Goal: Task Accomplishment & Management: Use online tool/utility

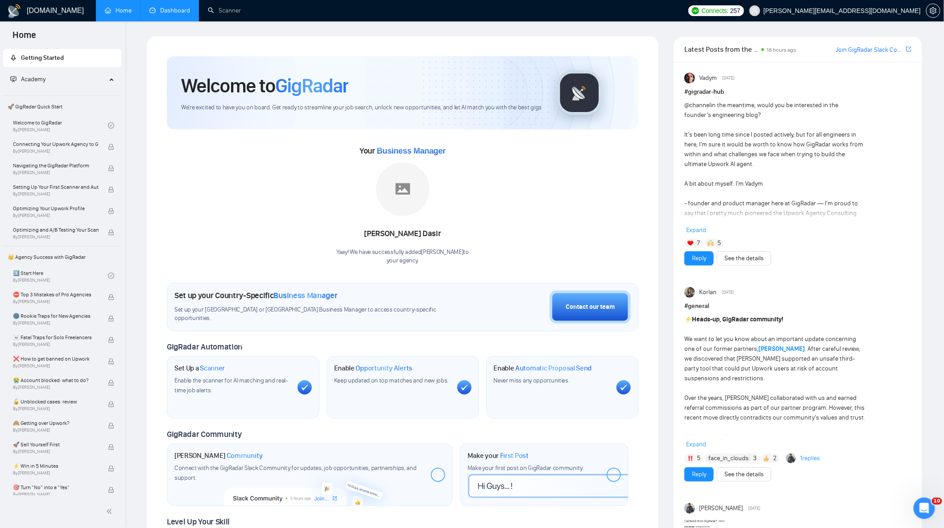
click at [179, 14] on link "Dashboard" at bounding box center [169, 11] width 41 height 8
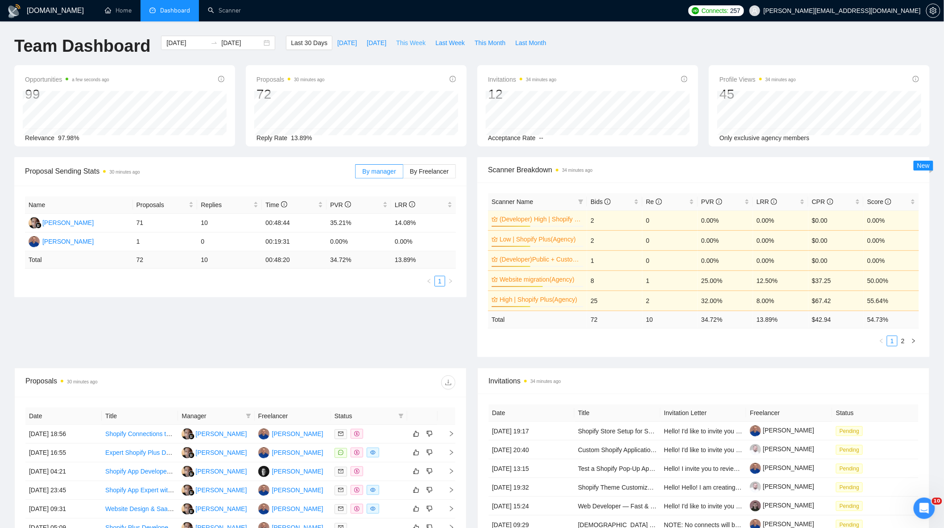
click at [399, 41] on span "This Week" at bounding box center [410, 43] width 29 height 10
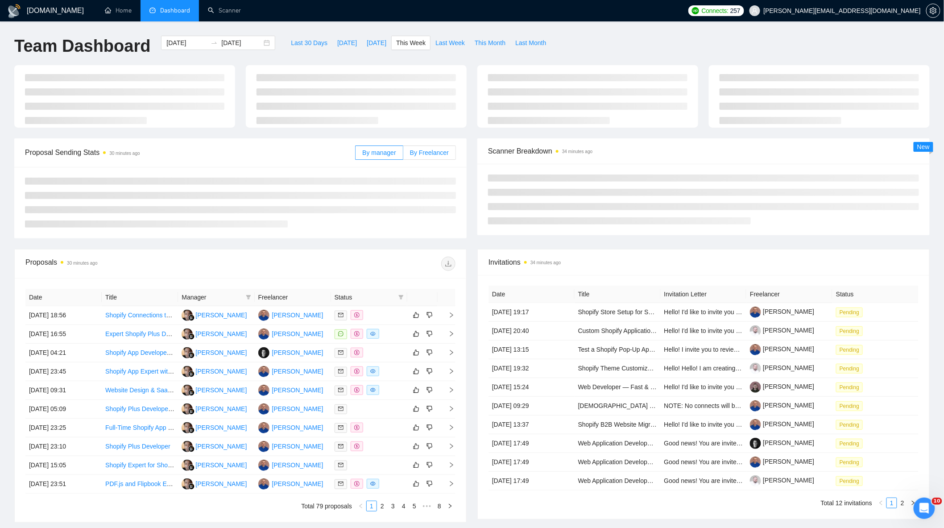
type input "[DATE]"
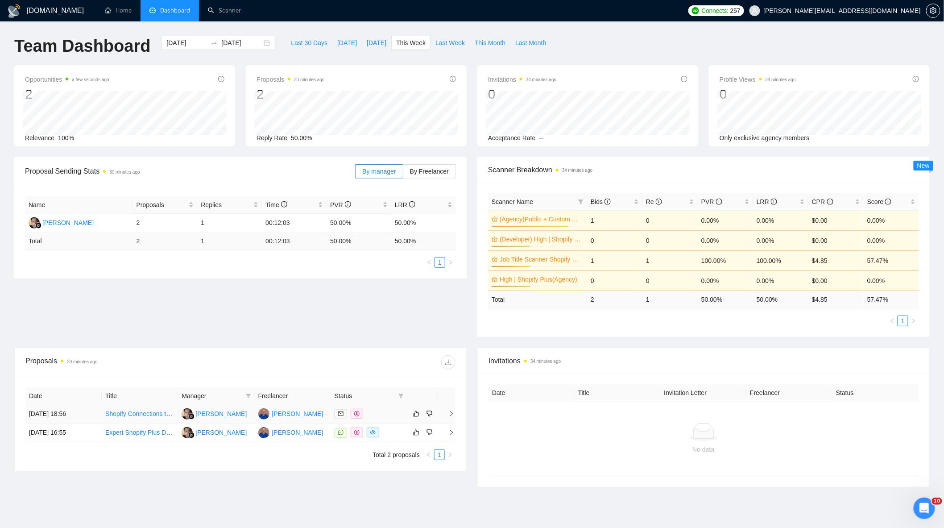
click at [87, 417] on td "[DATE] 18:56" at bounding box center [63, 414] width 76 height 19
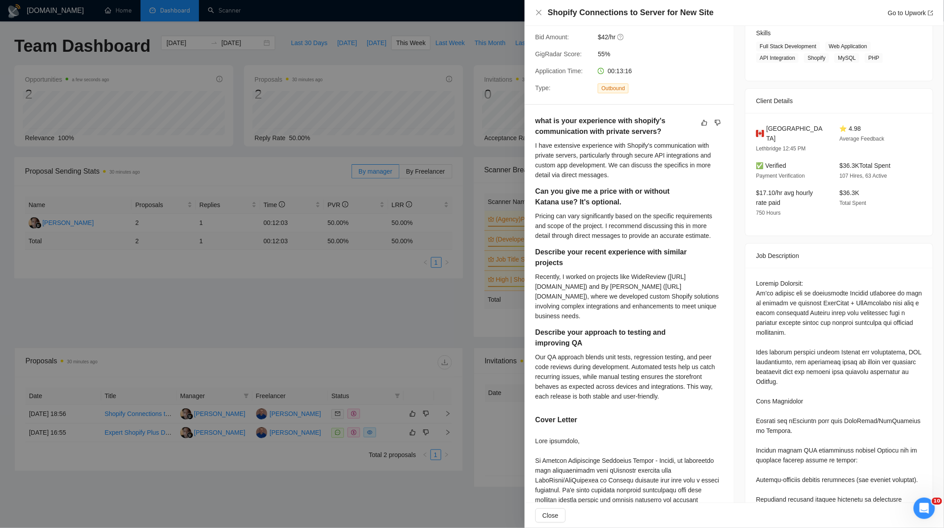
scroll to position [248, 0]
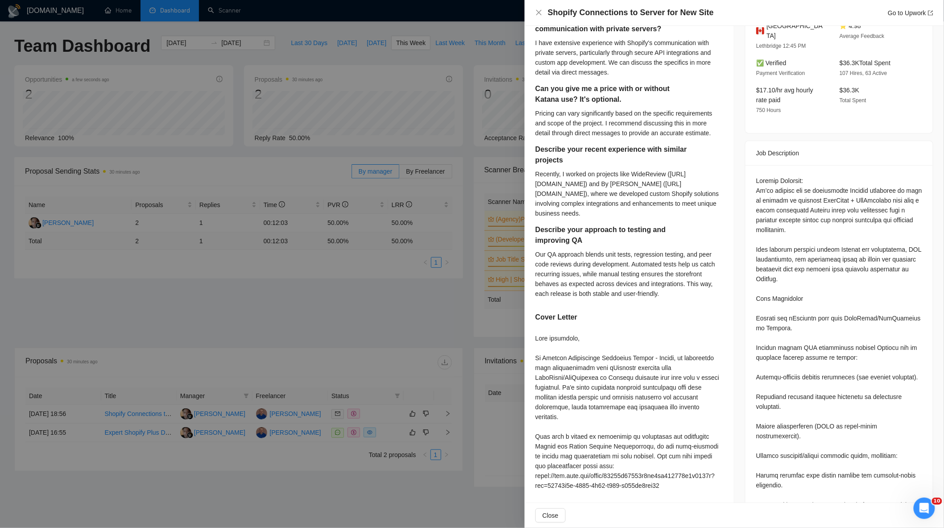
click at [302, 305] on div at bounding box center [472, 264] width 944 height 528
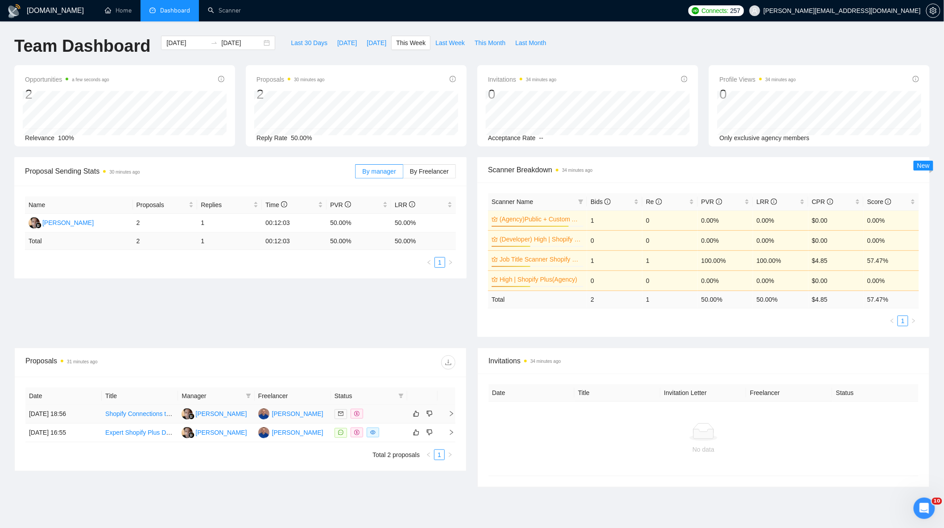
click at [321, 415] on td "[PERSON_NAME]" at bounding box center [293, 414] width 76 height 19
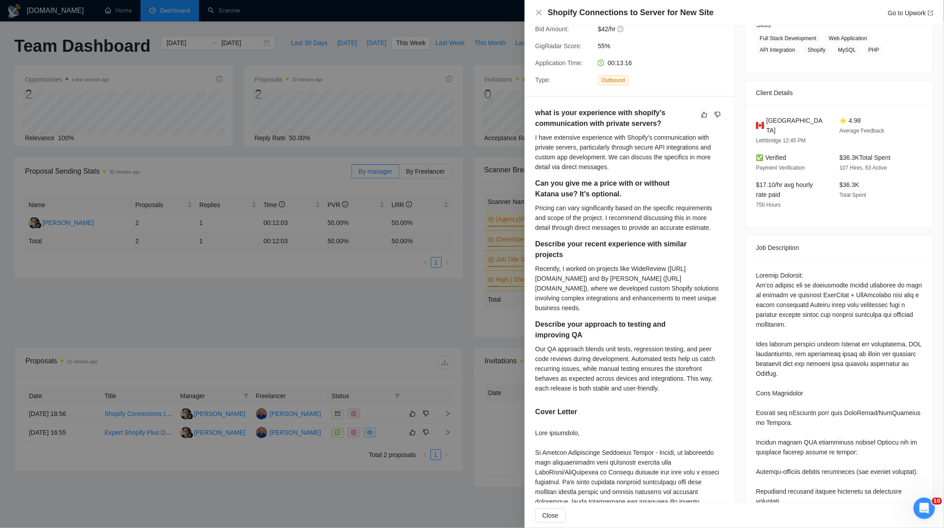
scroll to position [0, 0]
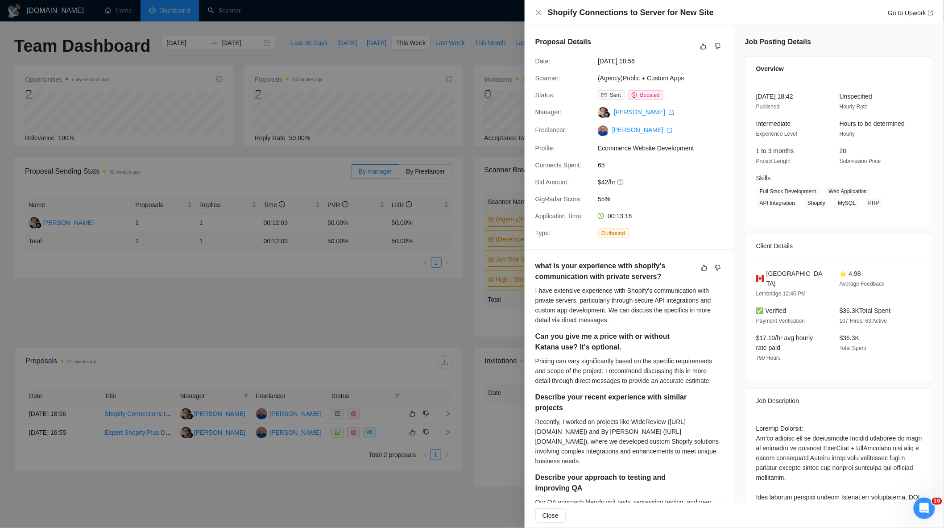
click at [305, 349] on div at bounding box center [472, 264] width 944 height 528
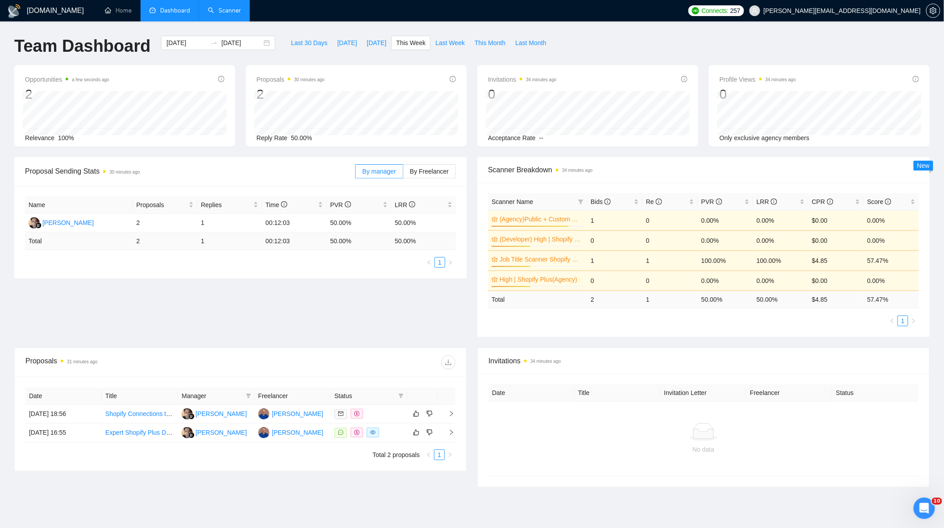
click at [213, 12] on link "Scanner" at bounding box center [224, 11] width 33 height 8
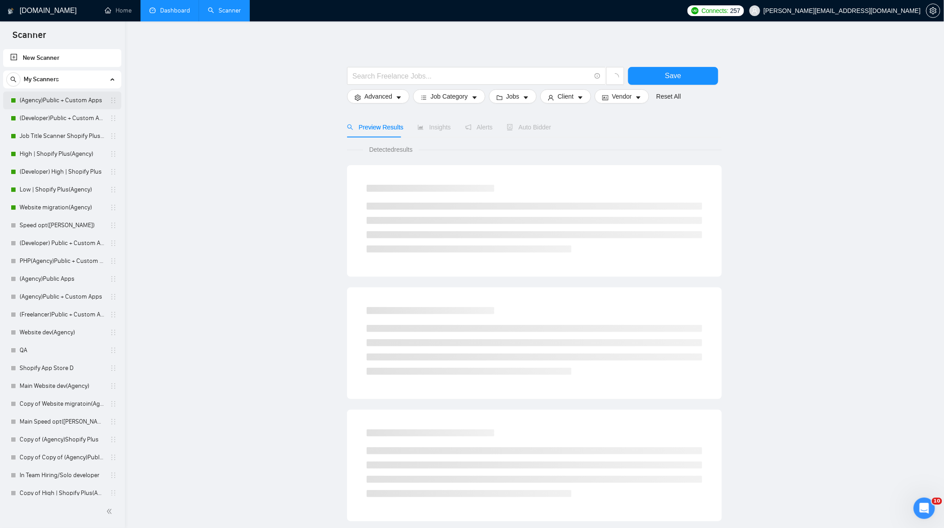
click at [46, 100] on link "(Agency)Public + Custom Apps" at bounding box center [62, 100] width 85 height 18
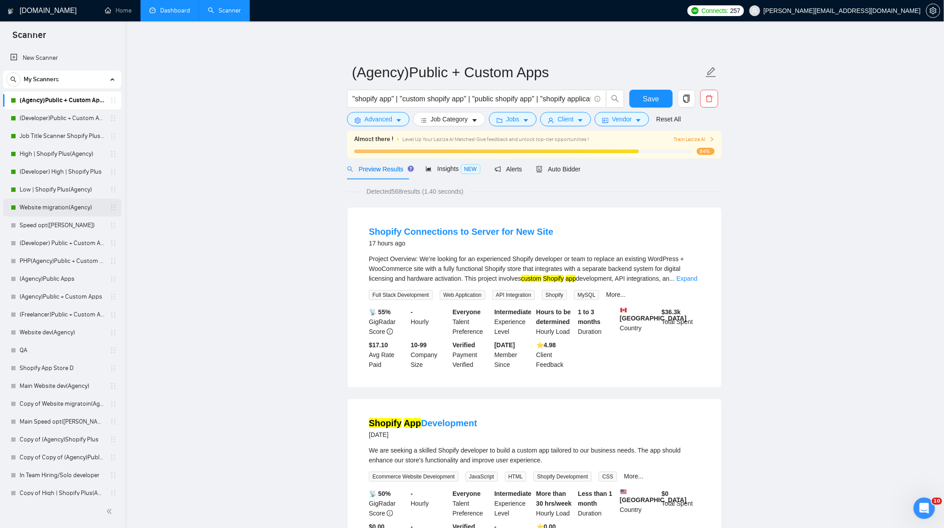
click at [46, 204] on link "Website migration(Agency)" at bounding box center [62, 208] width 85 height 18
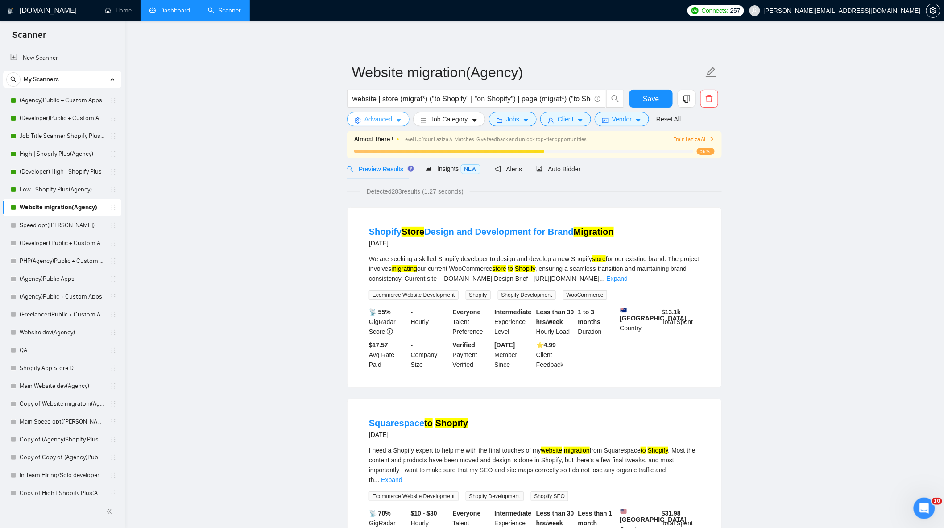
click at [389, 120] on span "Advanced" at bounding box center [379, 119] width 28 height 10
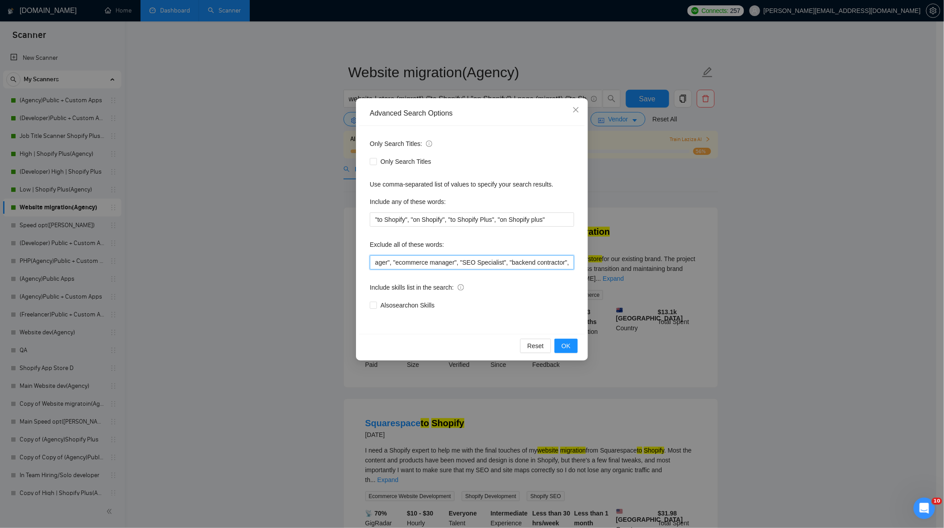
scroll to position [0, 1198]
drag, startPoint x: 506, startPoint y: 271, endPoint x: 621, endPoint y: 275, distance: 115.2
click at [621, 275] on div "Advanced Search Options Only Search Titles: Only Search Titles Use comma-separa…" at bounding box center [472, 264] width 944 height 528
click at [523, 257] on input ""no agency", "Join our team", "only freelancer", "marketing specialist", "marke…" at bounding box center [472, 262] width 204 height 14
click at [826, 274] on div "Advanced Search Options Only Search Titles: Only Search Titles Use comma-separa…" at bounding box center [472, 264] width 944 height 528
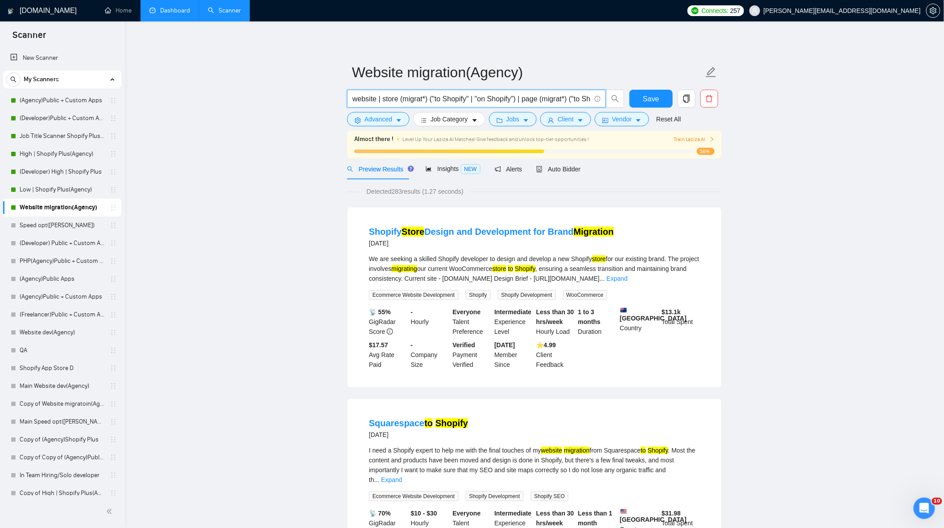
scroll to position [0, 282]
drag, startPoint x: 529, startPoint y: 109, endPoint x: 743, endPoint y: 152, distance: 217.7
click at [567, 94] on input "website | store (migrat*) ("to Shopify" | "on Shopify") | page (migrat*) ("to S…" at bounding box center [472, 98] width 238 height 11
click at [584, 100] on input "website | store (migrat*) ("to Shopify" | "on Shopify") | page (migrat*) ("to S…" at bounding box center [472, 98] width 238 height 11
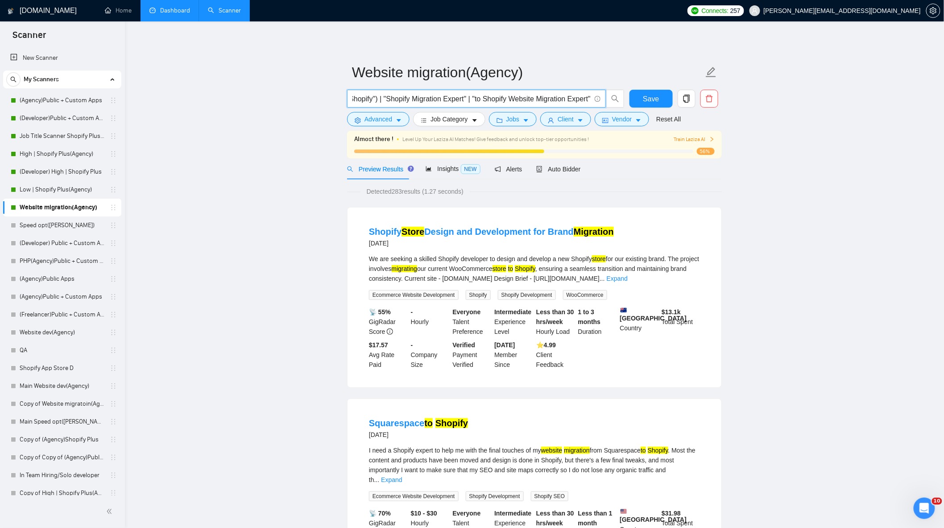
drag, startPoint x: 590, startPoint y: 100, endPoint x: 651, endPoint y: 110, distance: 61.0
click at [652, 109] on div "website | store (migrat*) ("to Shopify" | "on Shopify") | page (migrat*) ("to S…" at bounding box center [532, 101] width 375 height 22
click at [585, 99] on input "website | store (migrat*) ("to Shopify" | "on Shopify") | page (migrat*) ("to S…" at bounding box center [472, 98] width 238 height 11
click at [590, 97] on input "website | store (migrat*) ("to Shopify" | "on Shopify") | page (migrat*) ("to S…" at bounding box center [472, 98] width 238 height 11
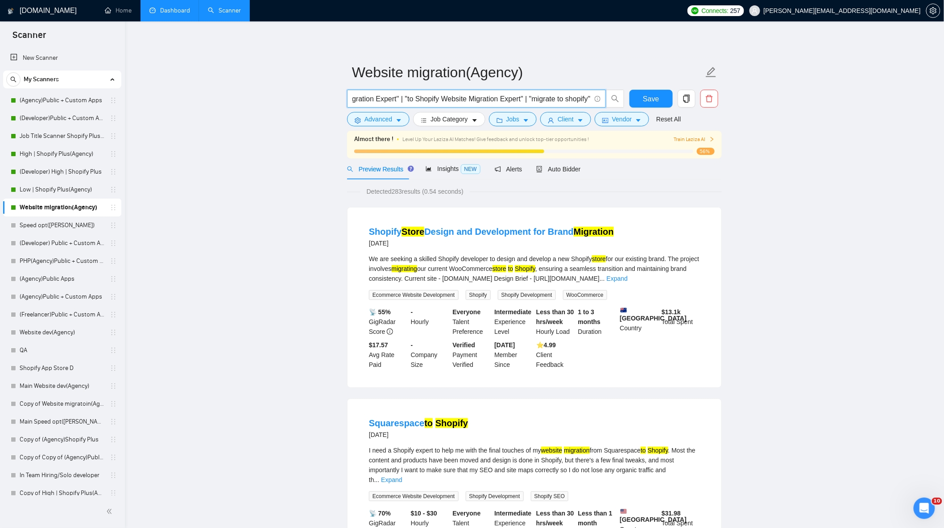
type input "website | store (migrat*) ("to Shopify" | "on Shopify") | page (migrat*) ("to S…"
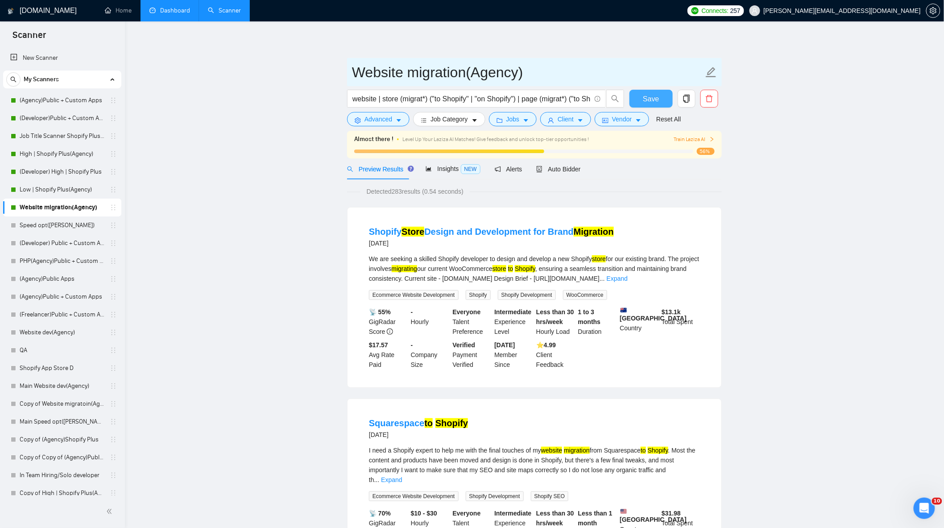
drag, startPoint x: 639, startPoint y: 91, endPoint x: 576, endPoint y: 57, distance: 70.9
click at [639, 91] on button "Save" at bounding box center [651, 99] width 43 height 18
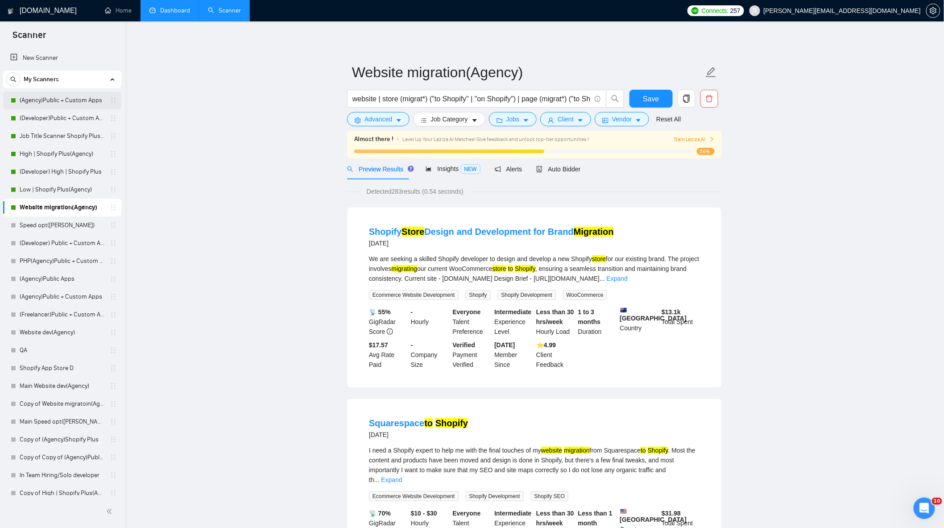
click at [50, 104] on link "(Agency)Public + Custom Apps" at bounding box center [62, 100] width 85 height 18
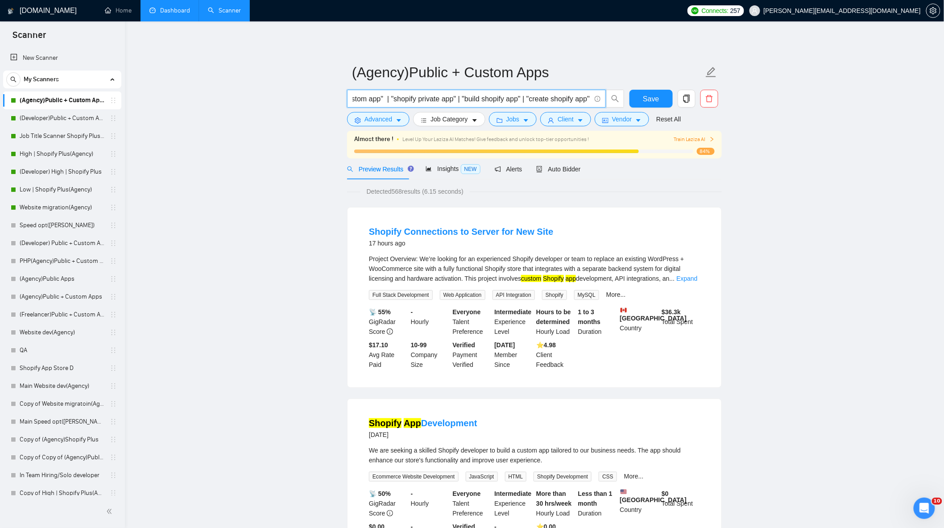
scroll to position [0, 422]
drag, startPoint x: 483, startPoint y: 101, endPoint x: 723, endPoint y: 140, distance: 243.2
click at [567, 97] on input ""shopify app" | "custom shopify app" | "public shopify app" | "shopify applicat…" at bounding box center [472, 98] width 238 height 11
click at [585, 102] on input ""shopify app" | "custom shopify app" | "public shopify app" | "shopify applicat…" at bounding box center [472, 98] width 238 height 11
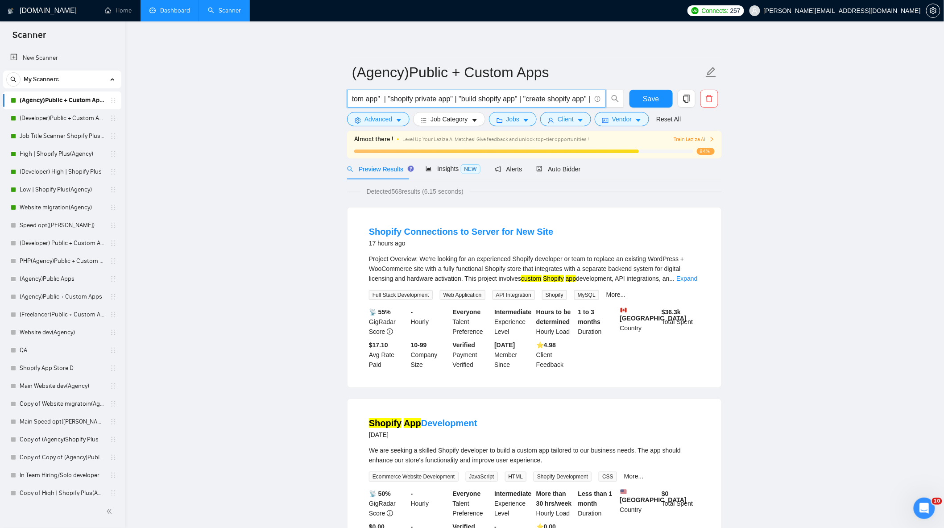
click at [591, 100] on input ""shopify app" | "custom shopify app" | "public shopify app" | "shopify applicat…" at bounding box center [472, 98] width 238 height 11
type input ""shopify app" | "custom shopify app" | "public shopify app" | "shopify applicat…"
click at [512, 117] on span "Jobs" at bounding box center [513, 119] width 13 height 10
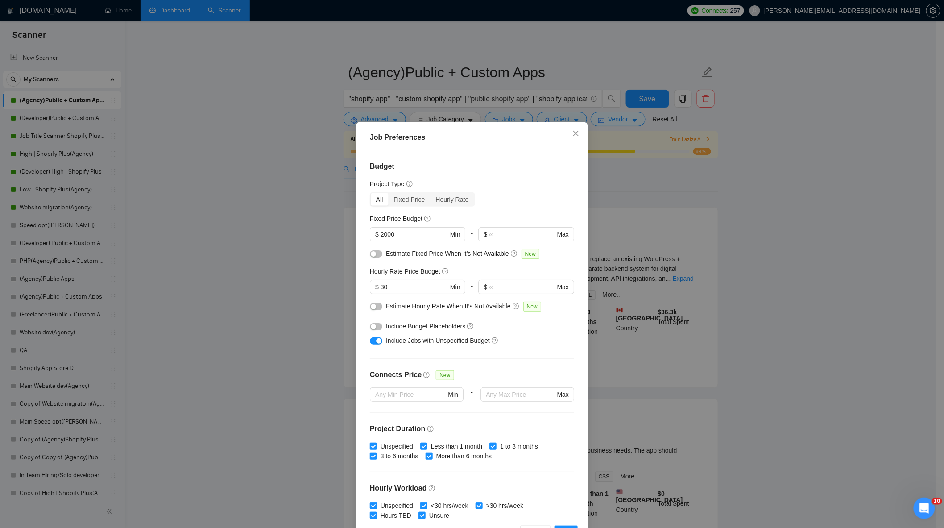
click at [773, 243] on div "Job Preferences Budget Project Type All Fixed Price Hourly Rate Fixed Price Bud…" at bounding box center [472, 264] width 944 height 528
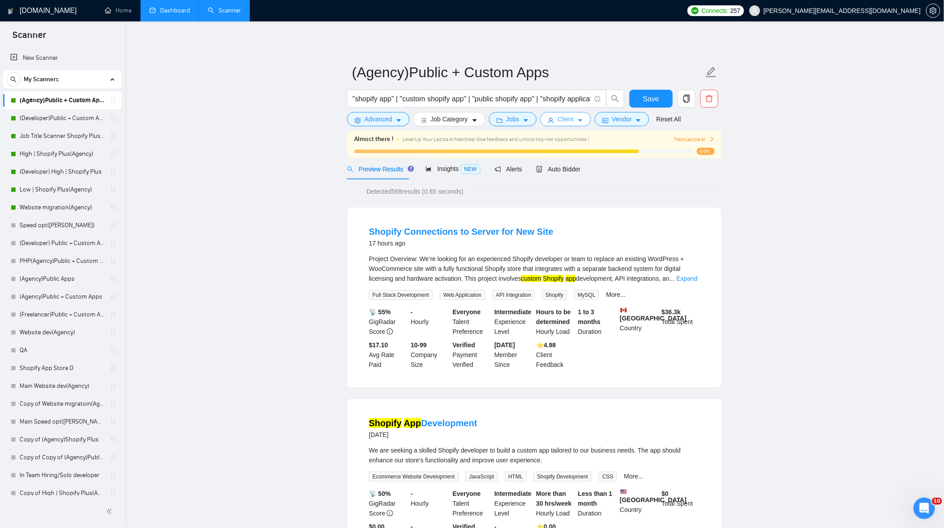
click at [560, 119] on span "Client" at bounding box center [566, 119] width 16 height 10
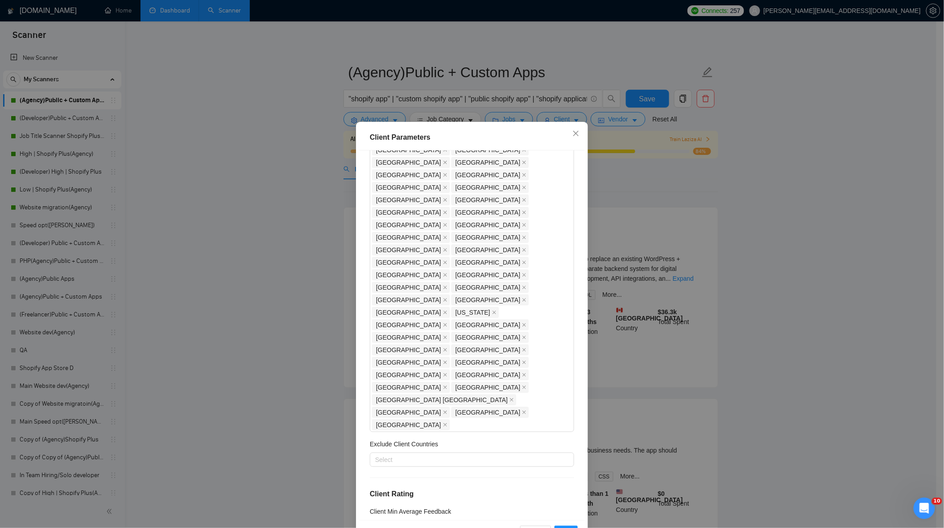
scroll to position [198, 0]
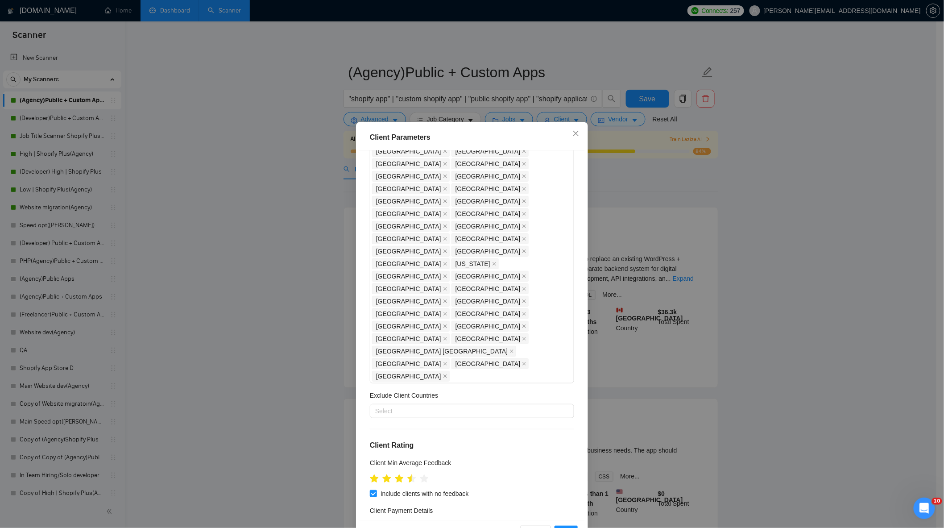
click at [799, 233] on div "Client Parameters Client Location Include Client Countries [GEOGRAPHIC_DATA] [G…" at bounding box center [472, 264] width 944 height 528
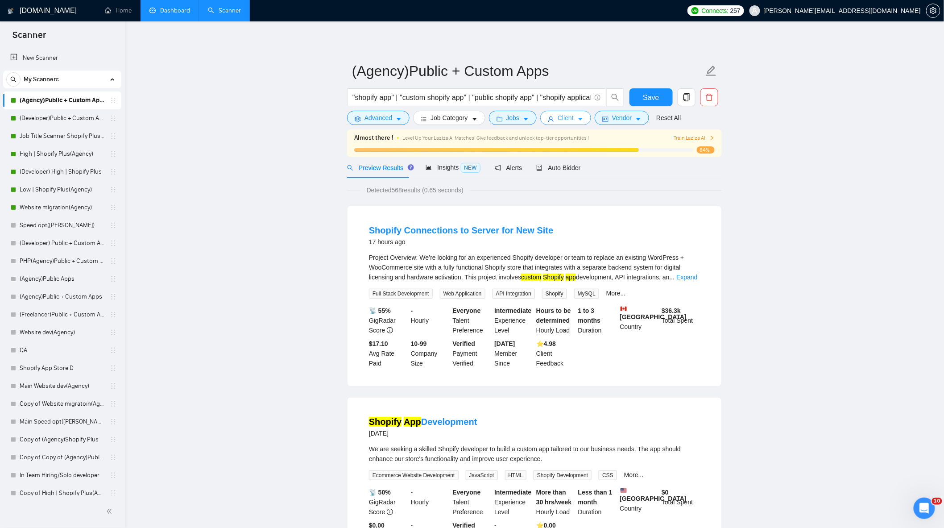
scroll to position [0, 0]
click at [390, 119] on span "Advanced" at bounding box center [379, 119] width 28 height 10
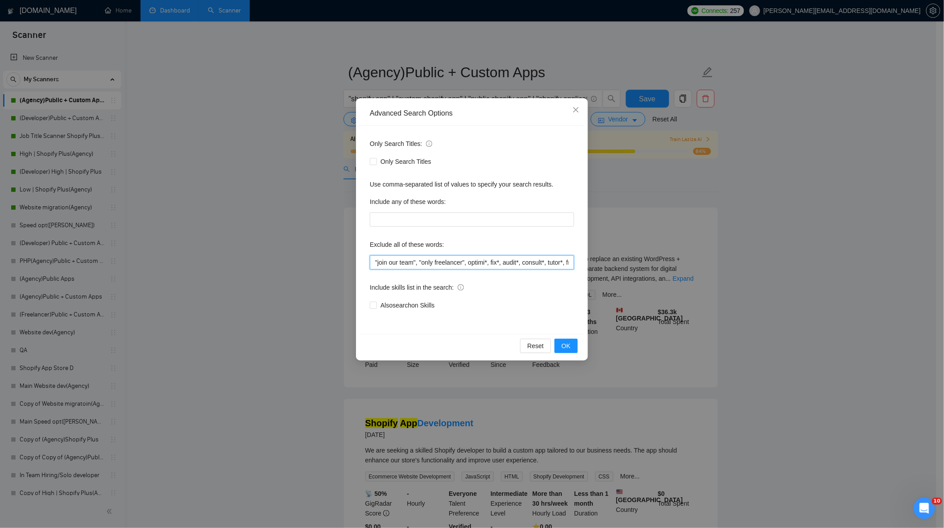
drag, startPoint x: 424, startPoint y: 262, endPoint x: 286, endPoint y: 267, distance: 138.9
click at [286, 267] on div "Advanced Search Options Only Search Titles: Only Search Titles Use comma-separa…" at bounding box center [472, 264] width 944 height 528
click at [441, 271] on div "Only Search Titles: Only Search Titles Use comma-separated list of values to sp…" at bounding box center [472, 230] width 226 height 208
drag, startPoint x: 445, startPoint y: 261, endPoint x: 561, endPoint y: 272, distance: 116.1
click at [561, 272] on div "Only Search Titles: Only Search Titles Use comma-separated list of values to sp…" at bounding box center [472, 230] width 226 height 208
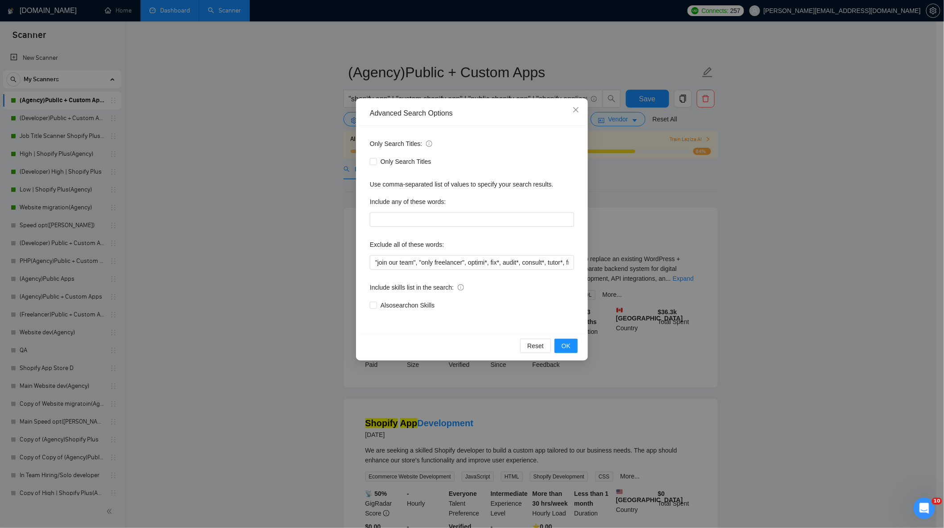
click at [206, 158] on div "Advanced Search Options Only Search Titles: Only Search Titles Use comma-separa…" at bounding box center [472, 264] width 944 height 528
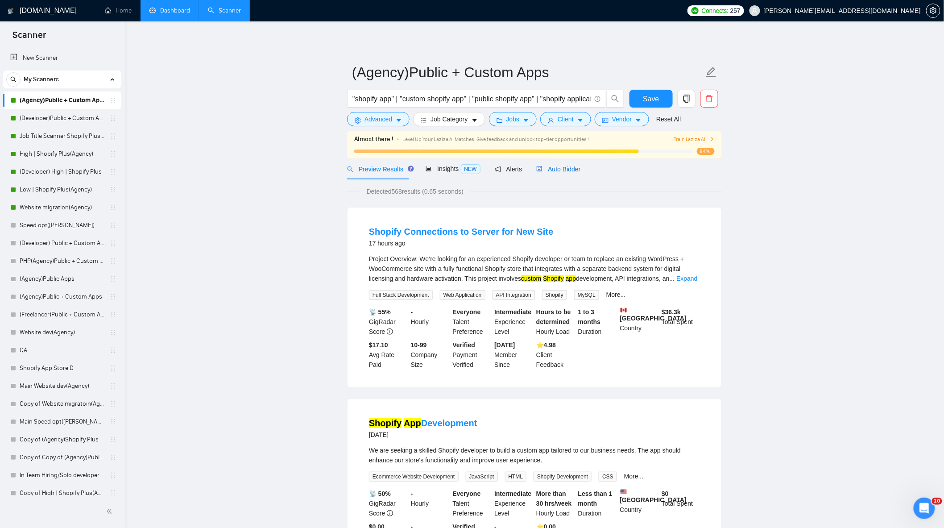
click at [576, 171] on span "Auto Bidder" at bounding box center [558, 169] width 44 height 7
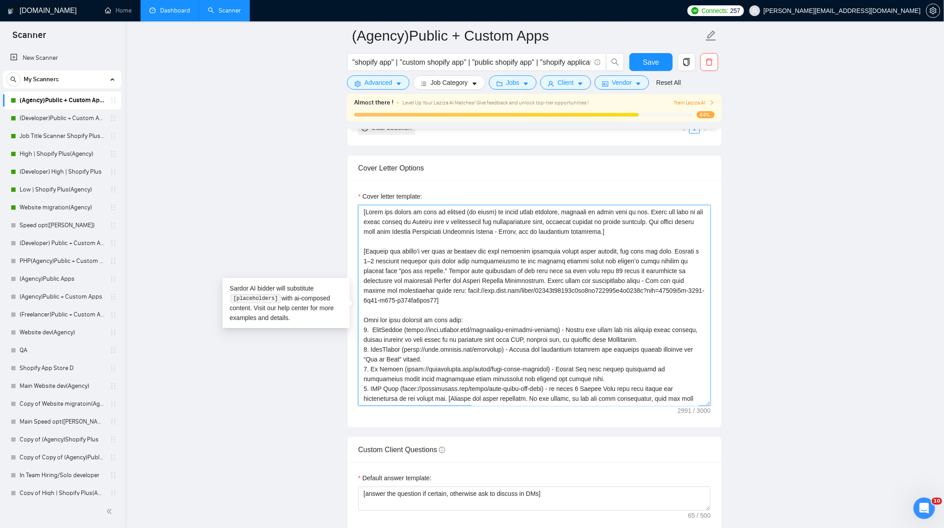
scroll to position [166, 0]
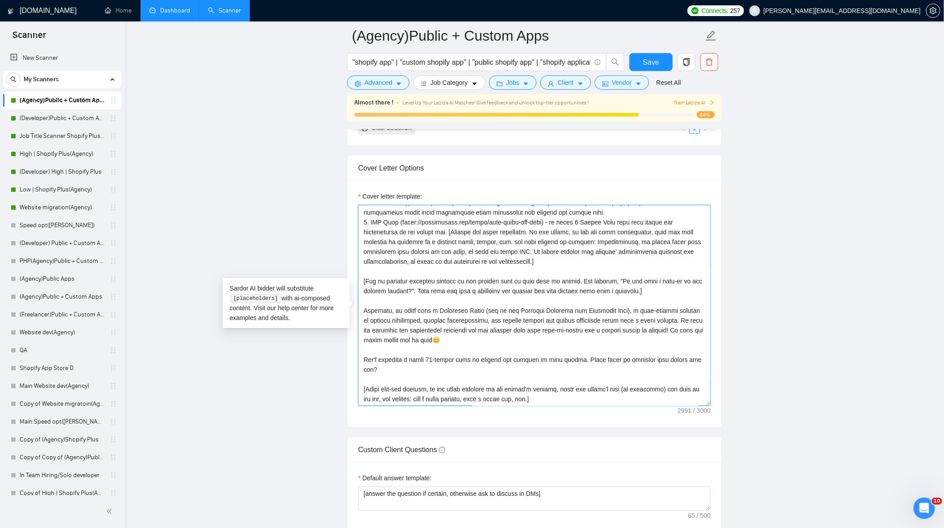
drag, startPoint x: 454, startPoint y: 293, endPoint x: 559, endPoint y: 409, distance: 156.4
click at [559, 406] on textarea "Cover letter template:" at bounding box center [534, 305] width 353 height 201
click at [487, 278] on textarea "Cover letter template:" at bounding box center [534, 305] width 353 height 201
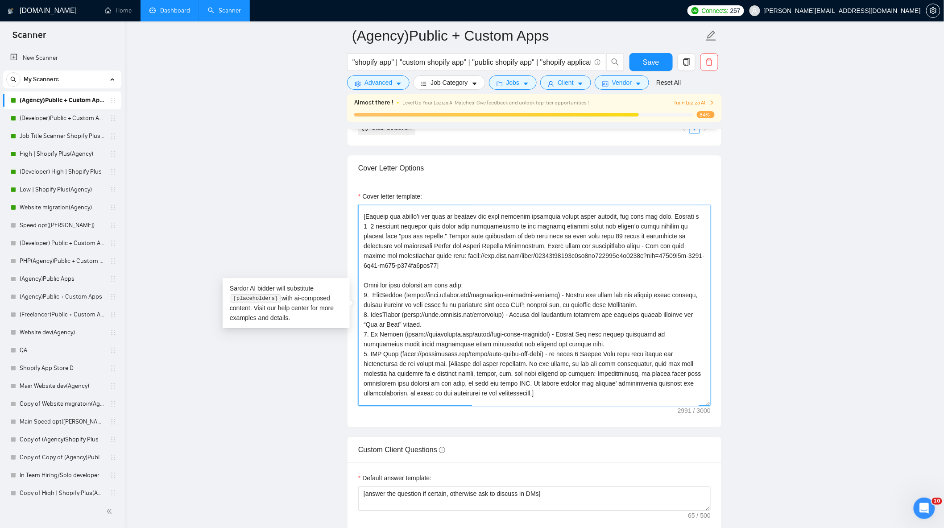
scroll to position [0, 0]
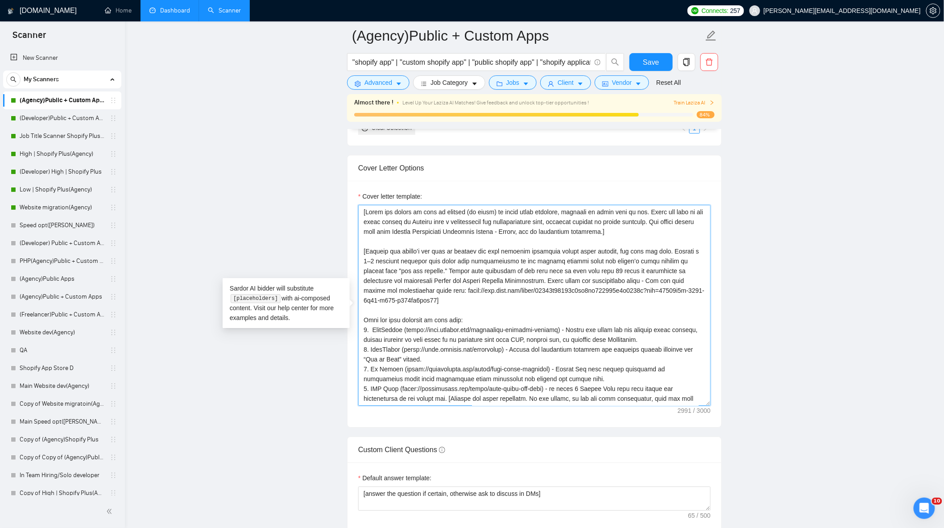
drag, startPoint x: 624, startPoint y: 284, endPoint x: 438, endPoint y: 308, distance: 187.7
click at [438, 308] on textarea "Cover letter template:" at bounding box center [534, 305] width 353 height 201
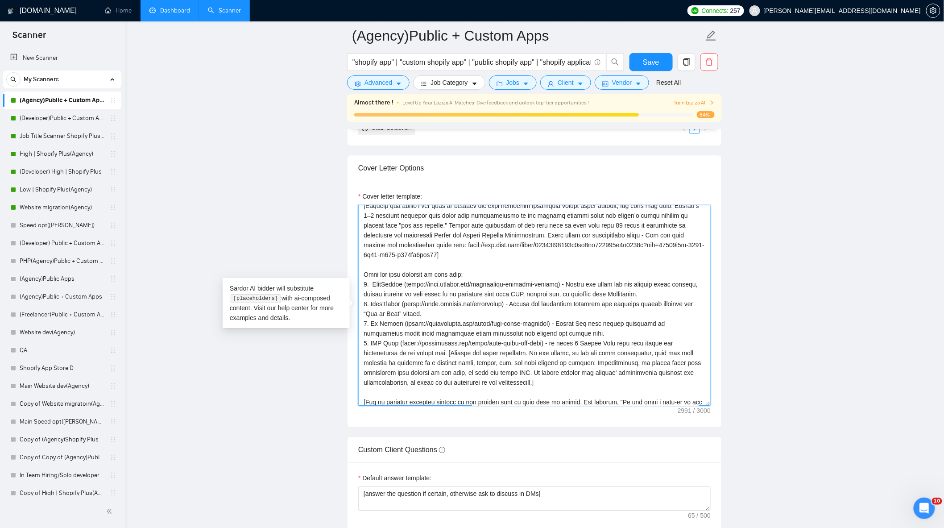
scroll to position [99, 0]
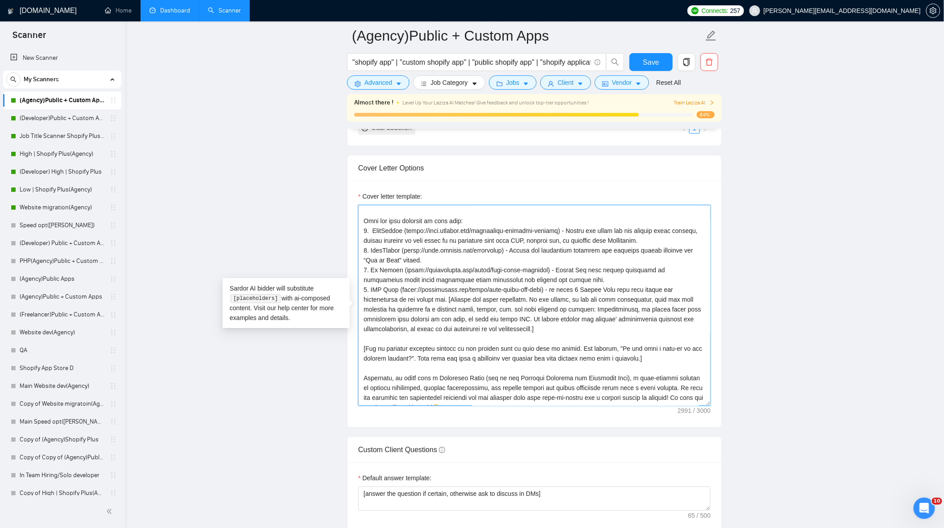
drag, startPoint x: 364, startPoint y: 225, endPoint x: 446, endPoint y: 300, distance: 111.5
click at [446, 300] on textarea "Cover letter template:" at bounding box center [534, 305] width 353 height 201
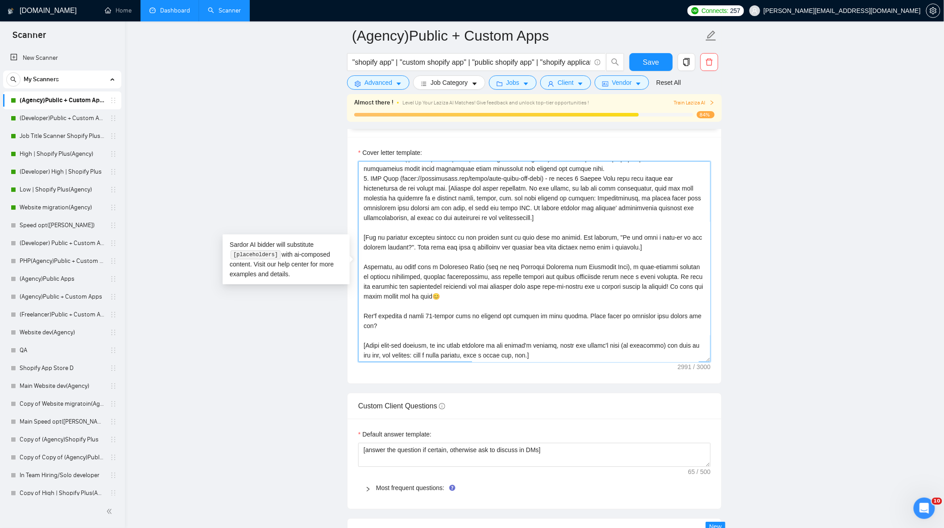
scroll to position [1091, 0]
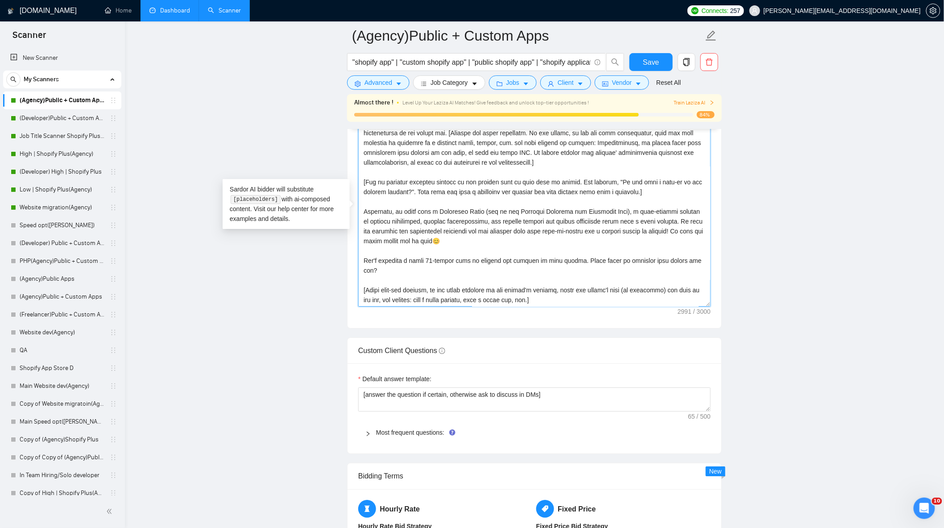
drag, startPoint x: 368, startPoint y: 217, endPoint x: 452, endPoint y: 277, distance: 103.0
click at [452, 277] on textarea "Cover letter template:" at bounding box center [534, 206] width 353 height 201
drag, startPoint x: 367, startPoint y: 223, endPoint x: 405, endPoint y: 272, distance: 62.0
click at [405, 272] on textarea "Cover letter template:" at bounding box center [534, 206] width 353 height 201
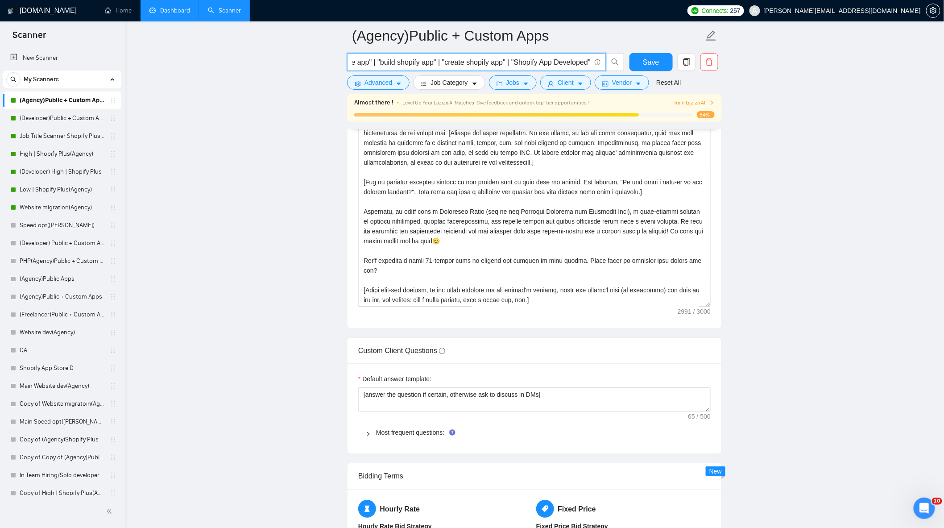
drag, startPoint x: 517, startPoint y: 61, endPoint x: 684, endPoint y: 86, distance: 169.2
click at [780, 115] on main "(Agency)Public + Custom Apps "shopify app" | "custom shopify app" | "public sho…" at bounding box center [534, 282] width 791 height 2675
click at [569, 60] on input ""shopify app" | "custom shopify app" | "public shopify app" | "shopify applicat…" at bounding box center [472, 62] width 238 height 11
click at [593, 63] on span at bounding box center [597, 62] width 8 height 11
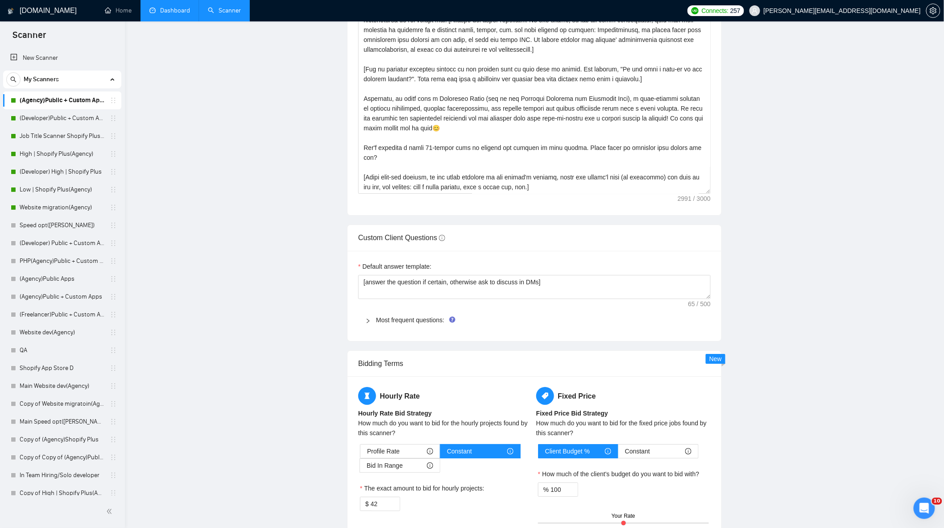
scroll to position [0, 0]
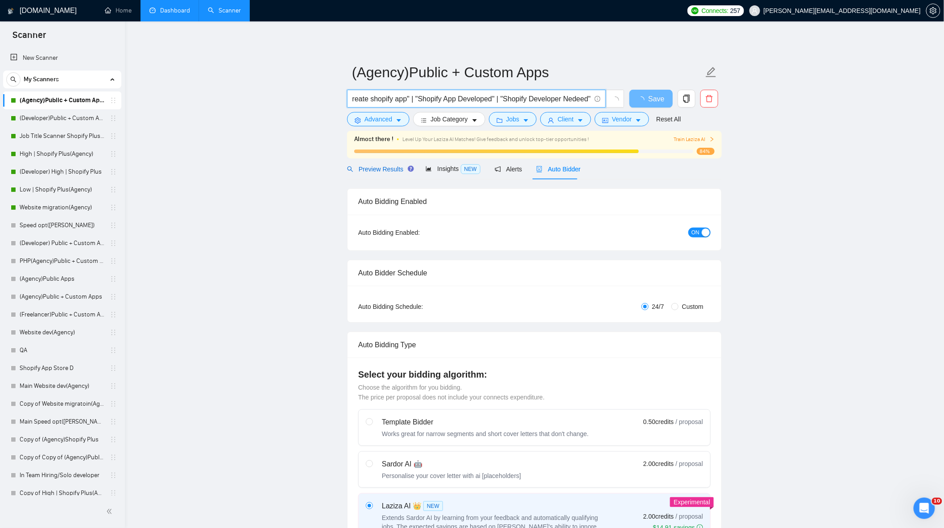
click at [376, 166] on span "Preview Results" at bounding box center [379, 169] width 64 height 7
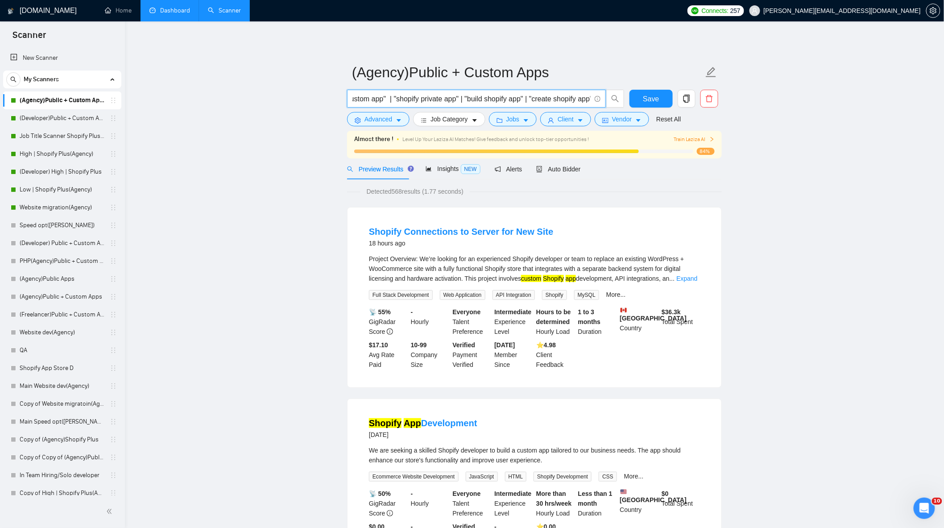
scroll to position [0, 600]
drag, startPoint x: 561, startPoint y: 106, endPoint x: 829, endPoint y: 163, distance: 274.2
click at [560, 93] on input ""shopify app" | "custom shopify app" | "public shopify app" | "shopify applicat…" at bounding box center [472, 98] width 238 height 11
click at [573, 102] on input ""shopify app" | "custom shopify app" | "public shopify app" | "shopify applicat…" at bounding box center [472, 98] width 238 height 11
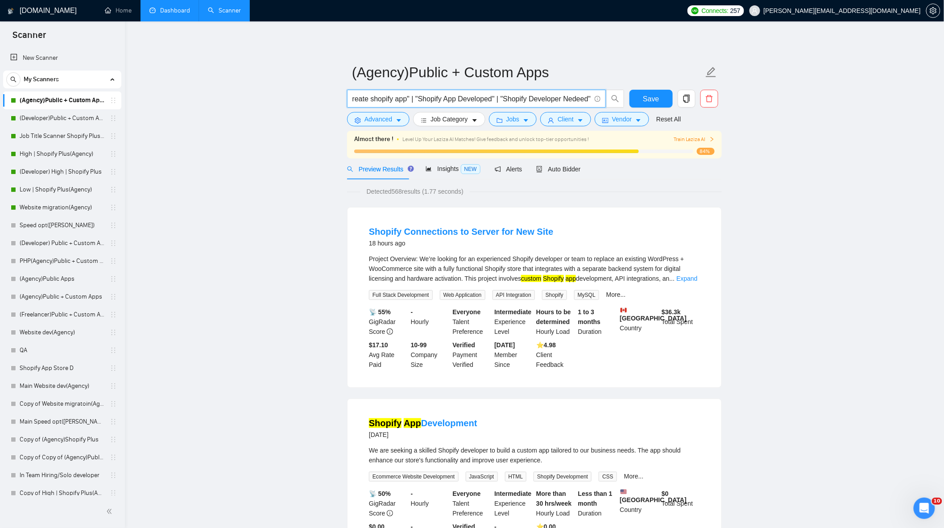
click at [530, 96] on input ""shopify app" | "custom shopify app" | "public shopify app" | "shopify applicat…" at bounding box center [472, 98] width 238 height 11
drag, startPoint x: 532, startPoint y: 103, endPoint x: 816, endPoint y: 166, distance: 291.2
click at [570, 101] on input ""shopify app" | "custom shopify app" | "public shopify app" | "shopify applicat…" at bounding box center [472, 98] width 238 height 11
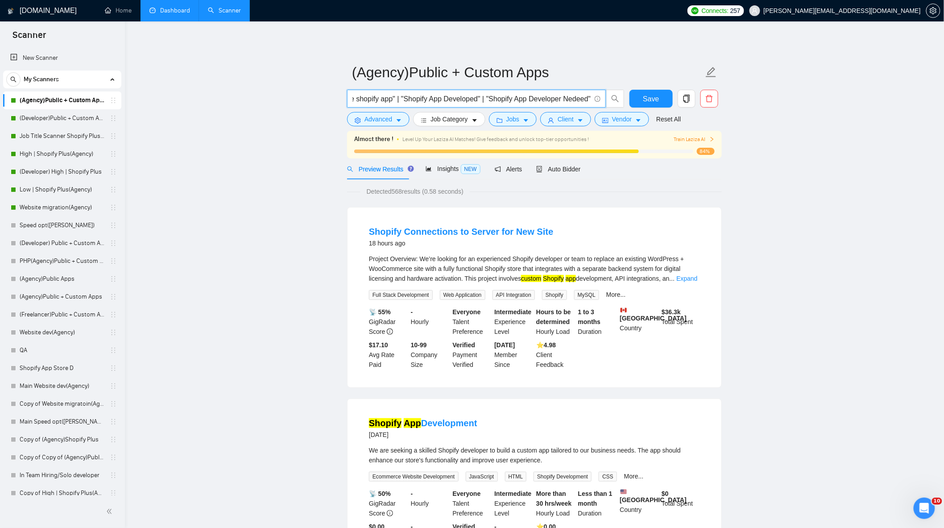
drag, startPoint x: 527, startPoint y: 100, endPoint x: 519, endPoint y: 99, distance: 7.6
click at [519, 99] on input ""shopify app" | "custom shopify app" | "public shopify app" | "shopify applicat…" at bounding box center [472, 98] width 238 height 11
click at [579, 101] on input ""shopify app" | "custom shopify app" | "public shopify app" | "shopify applicat…" at bounding box center [472, 98] width 238 height 11
click at [591, 101] on input ""shopify app" | "custom shopify app" | "public shopify app" | "shopify applicat…" at bounding box center [472, 98] width 238 height 11
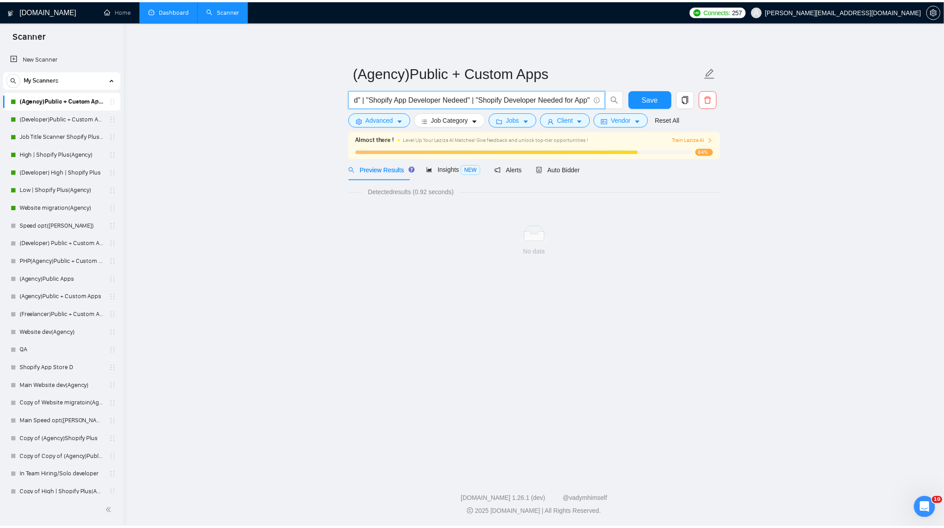
scroll to position [0, 737]
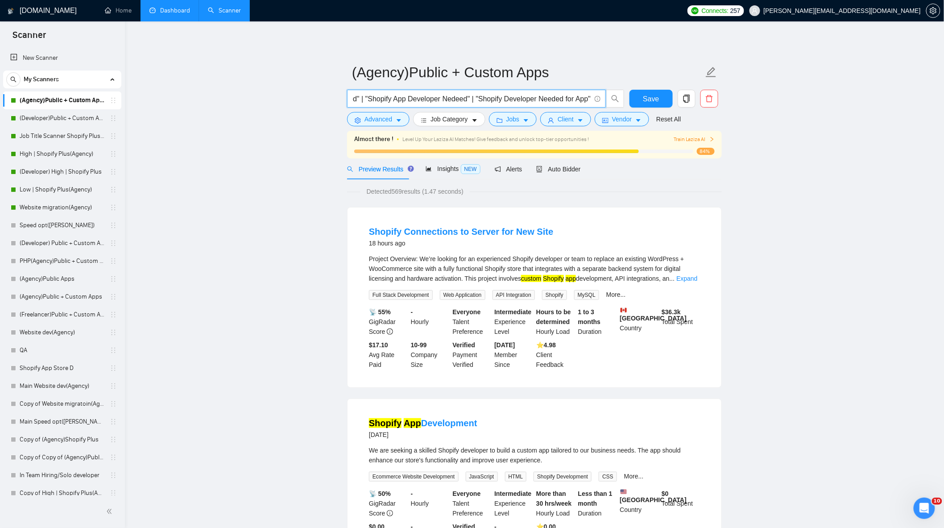
type input ""shopify app" | "custom shopify app" | "public shopify app" | "shopify applicat…"
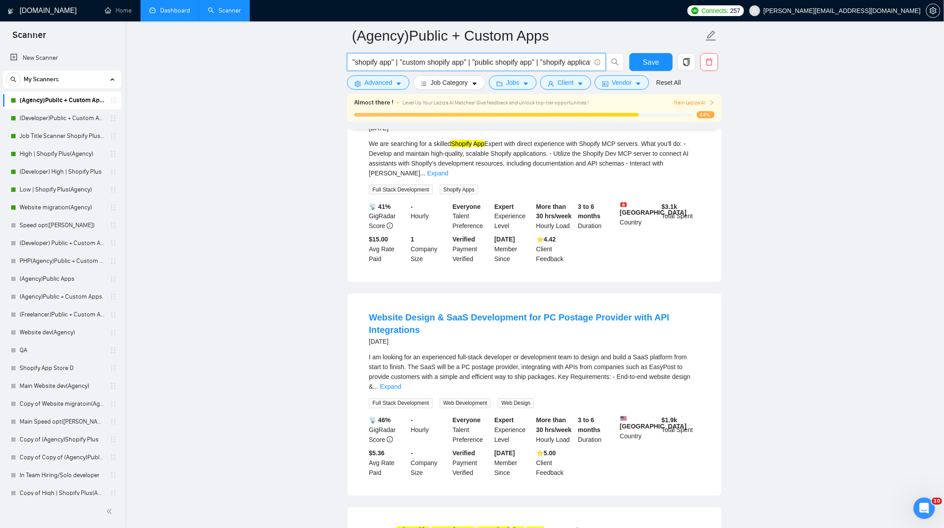
scroll to position [0, 737]
drag, startPoint x: 545, startPoint y: 60, endPoint x: 868, endPoint y: 112, distance: 326.5
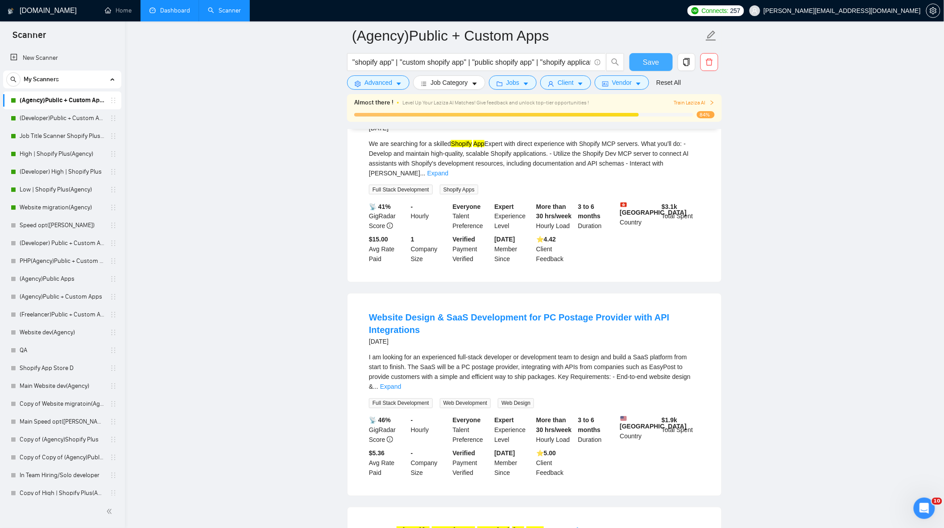
click at [642, 54] on button "Save" at bounding box center [651, 62] width 43 height 18
drag, startPoint x: 1840, startPoint y: 994, endPoint x: 924, endPoint y: 501, distance: 1040.9
click at [924, 500] on div "Открыть службу сообщений Intercom" at bounding box center [922, 506] width 29 height 29
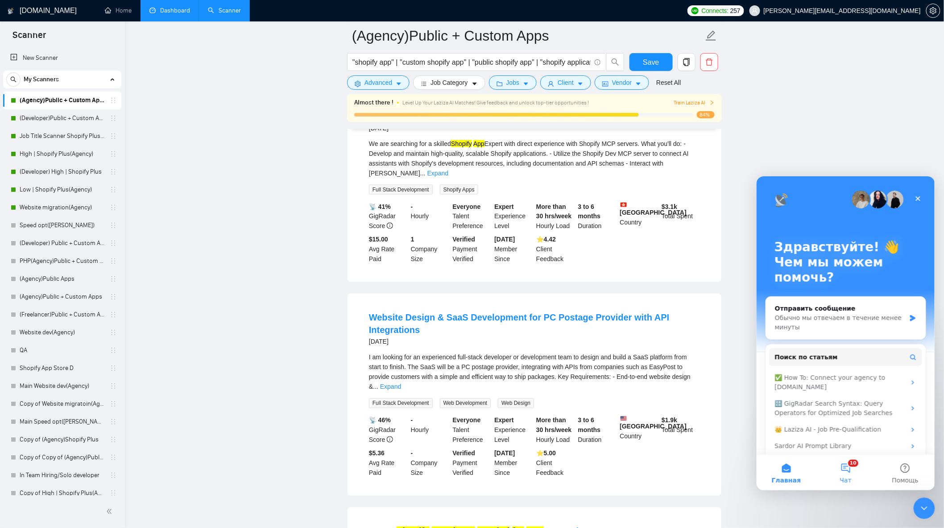
click at [853, 469] on button "10 Чат" at bounding box center [845, 472] width 59 height 36
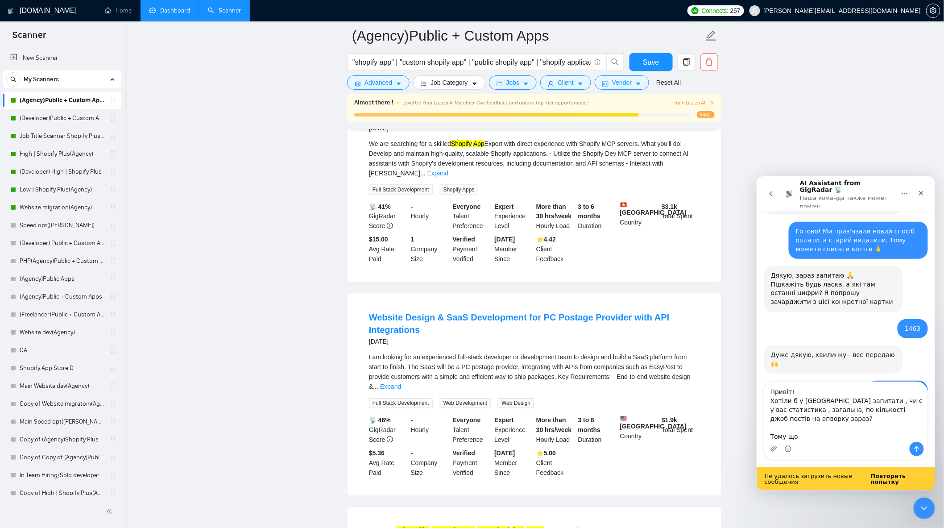
scroll to position [4952, 0]
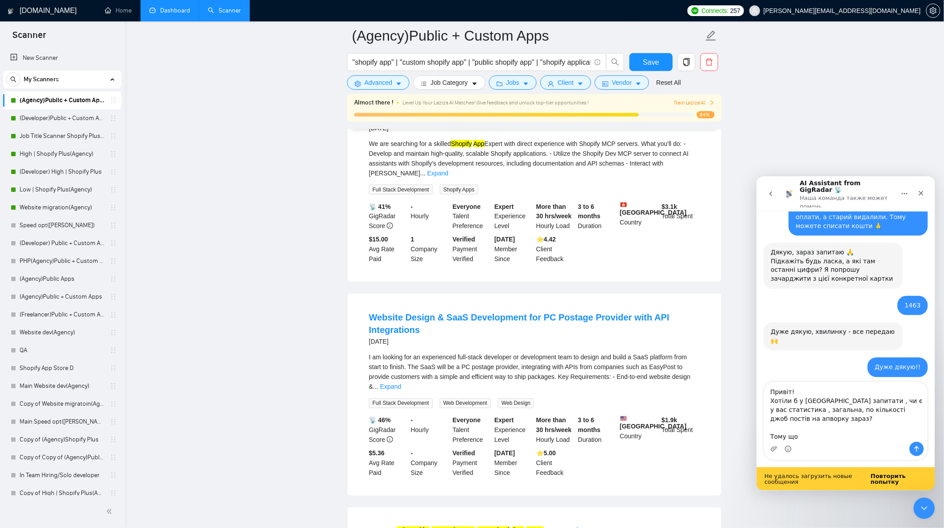
click at [822, 441] on div "Мессенджер Intercom" at bounding box center [845, 448] width 163 height 14
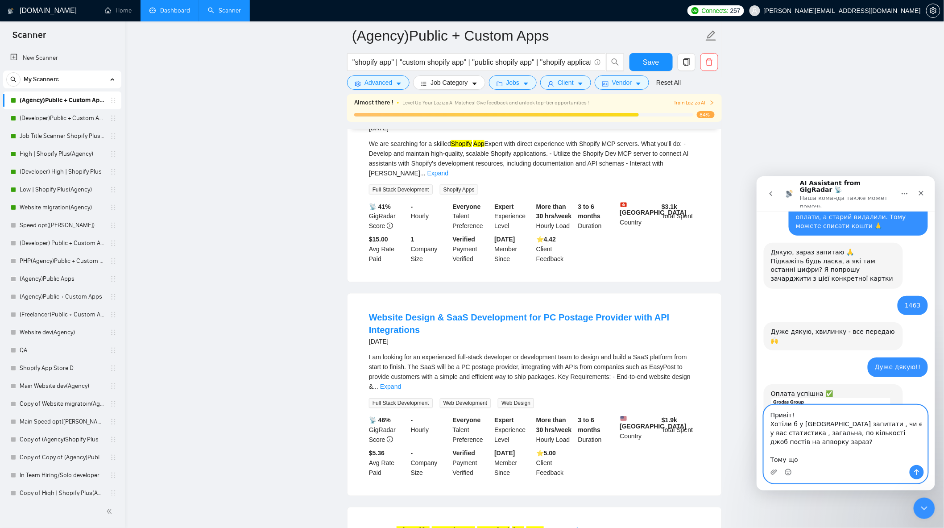
click at [818, 433] on textarea "Привіт! Хотіли б у [GEOGRAPHIC_DATA] запитати , чи є у вас статистика , загальн…" at bounding box center [845, 435] width 163 height 60
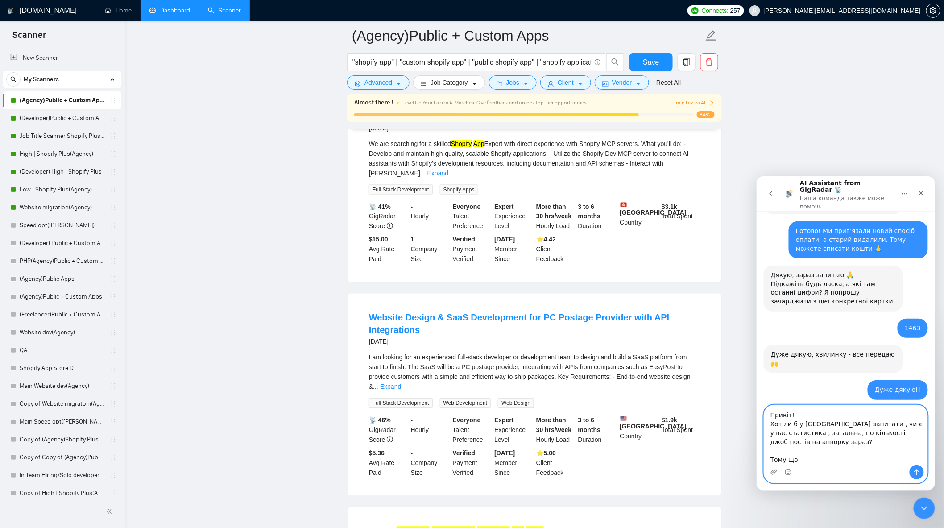
scroll to position [4929, 0]
click at [855, 465] on div "Мессенджер Intercom" at bounding box center [845, 472] width 163 height 14
click at [855, 462] on textarea "Привіт! Хотіли б у [GEOGRAPHIC_DATA] запитати , чи є у вас статистика , загальн…" at bounding box center [845, 435] width 163 height 60
click at [880, 462] on textarea "Привіт! Хотіли б у [GEOGRAPHIC_DATA] запитати , чи є у вас статистика , загальн…" at bounding box center [845, 435] width 163 height 60
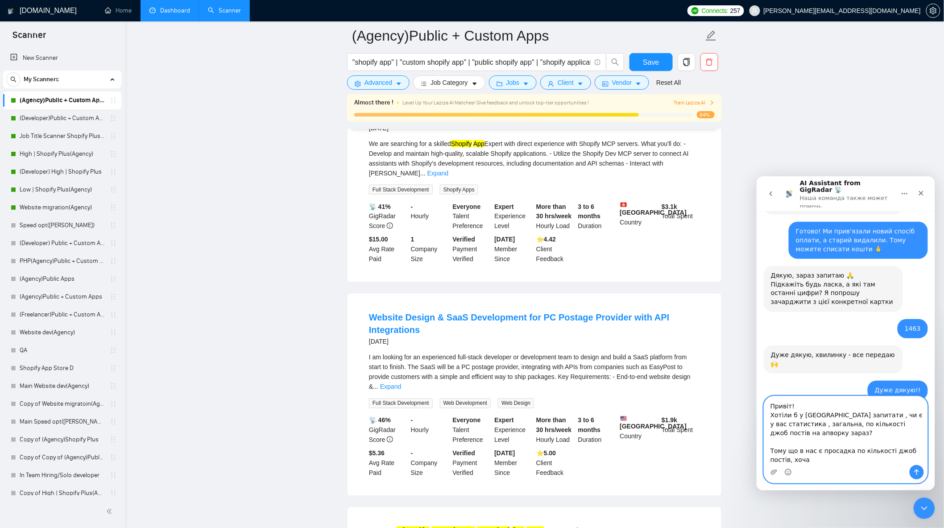
scroll to position [4938, 0]
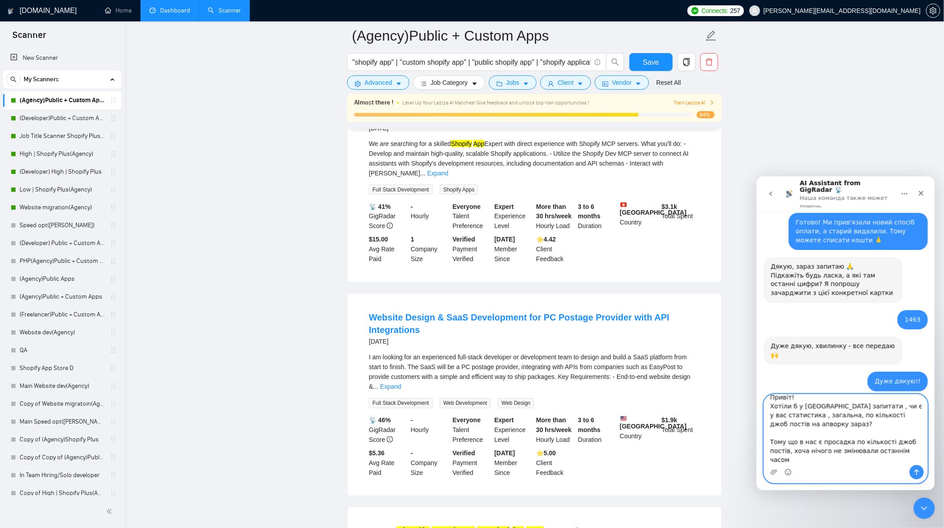
drag, startPoint x: 913, startPoint y: 460, endPoint x: 789, endPoint y: 465, distance: 124.2
click at [789, 465] on div "Привіт! Хотіли б у [GEOGRAPHIC_DATA] запитати , чи є у вас статистика , загальн…" at bounding box center [845, 438] width 163 height 88
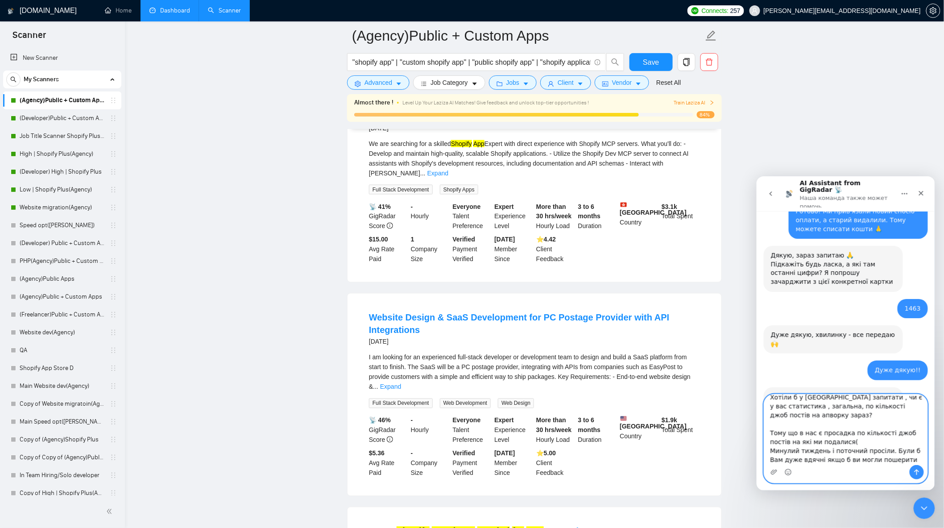
scroll to position [24, 0]
drag, startPoint x: 785, startPoint y: 468, endPoint x: 792, endPoint y: 477, distance: 11.2
click at [785, 469] on icon "Средство выбора эмодзи" at bounding box center [788, 471] width 7 height 7
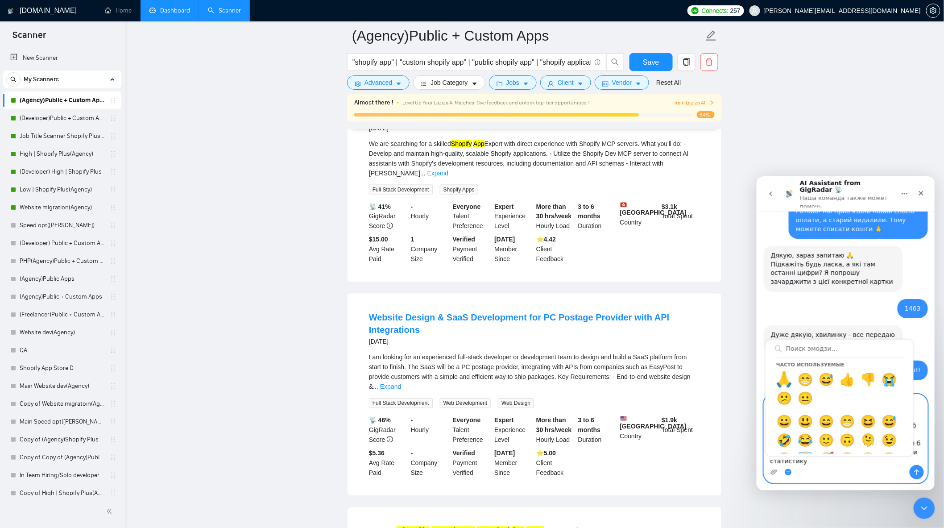
type textarea "Привіт! Хотіли б у [GEOGRAPHIC_DATA] запитати , чи є у вас статистика , загальн…"
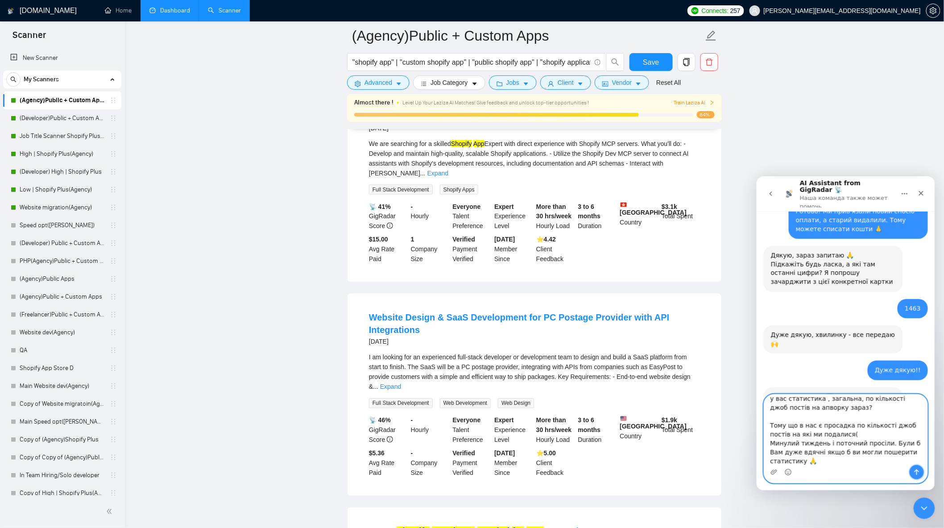
click at [918, 471] on icon "Отправить сообщение…" at bounding box center [916, 472] width 5 height 6
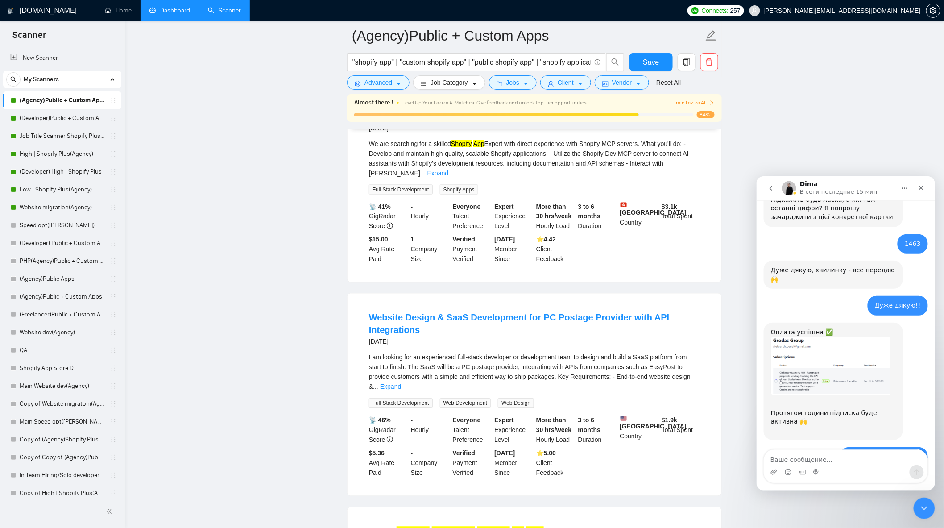
scroll to position [5003, 0]
drag, startPoint x: 921, startPoint y: 502, endPoint x: 1582, endPoint y: 655, distance: 678.5
click at [921, 502] on icon "Закрыть службу сообщений Intercom" at bounding box center [923, 507] width 11 height 11
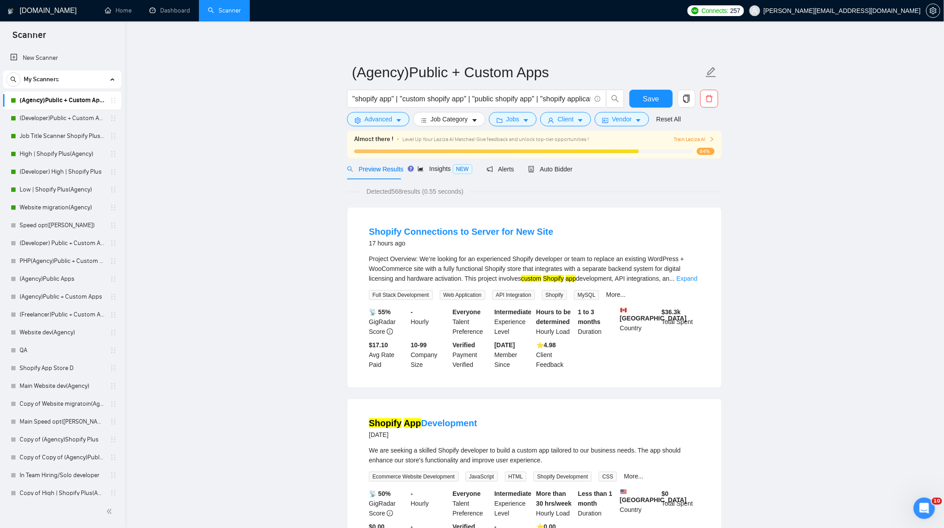
click at [698, 275] on div "Project Overview: We’re looking for an experienced Shopify developer or team to…" at bounding box center [534, 268] width 331 height 29
click at [695, 276] on link "Expand" at bounding box center [687, 278] width 21 height 7
